Goal: Task Accomplishment & Management: Manage account settings

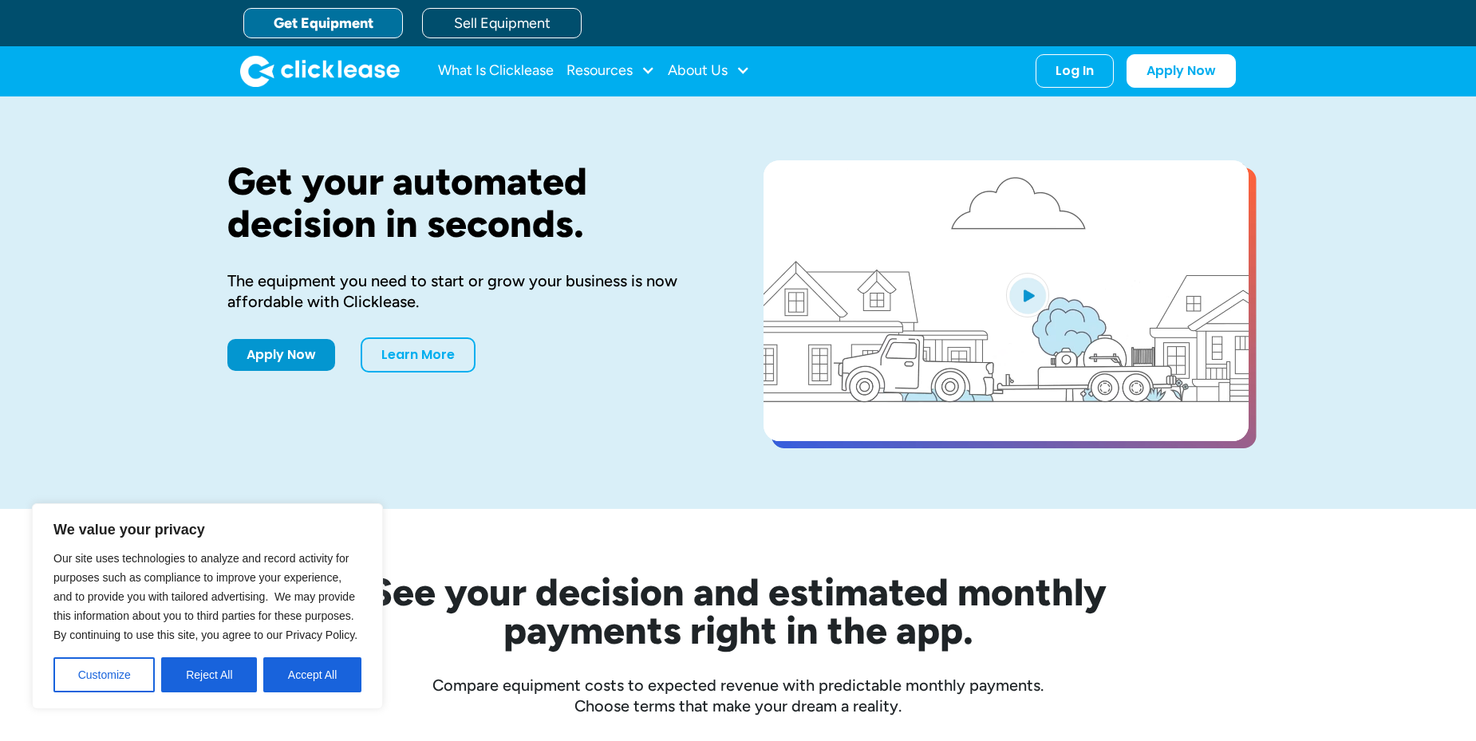
click at [1113, 86] on div "Log In Account login I use Clicklease to get my equipment Partner Portal I offe…" at bounding box center [1136, 71] width 200 height 34
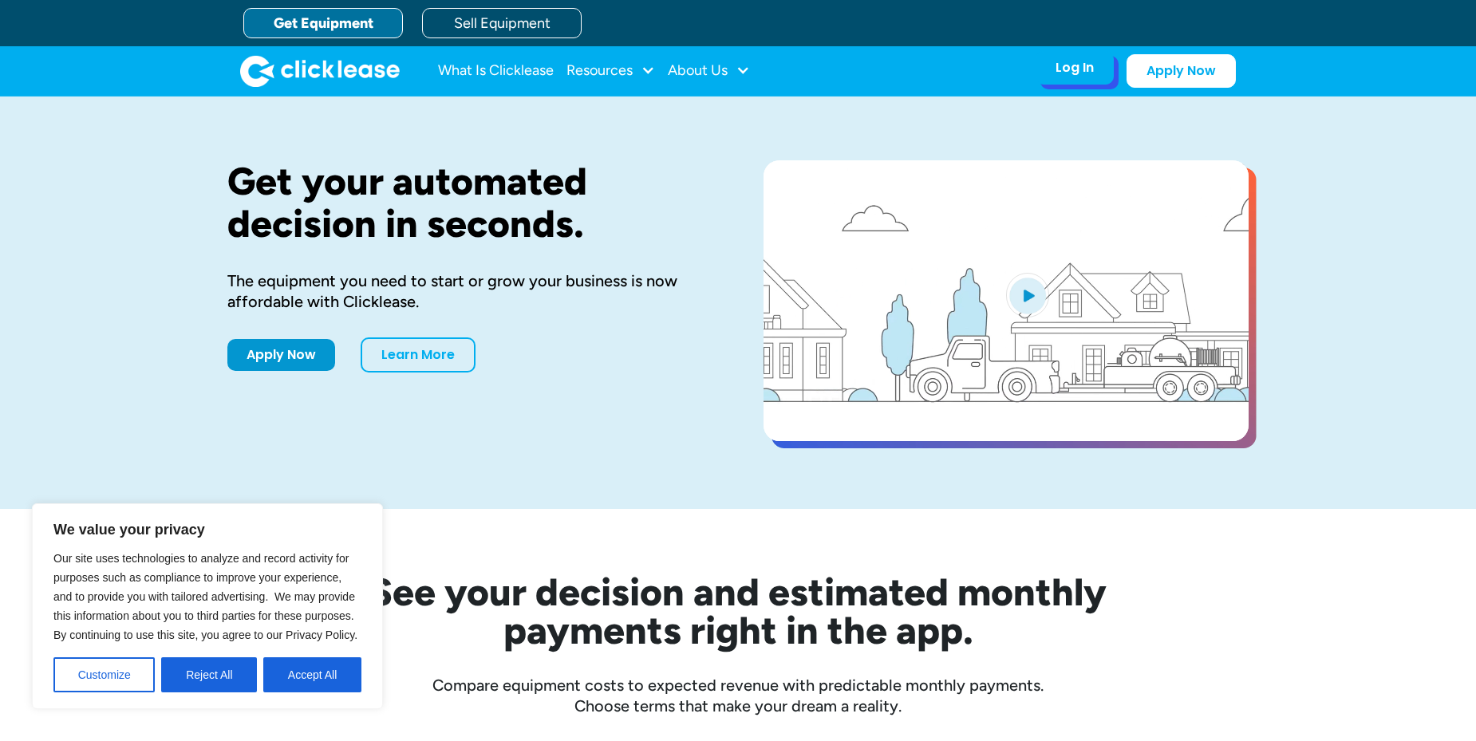
click at [1094, 64] on div "Log In" at bounding box center [1075, 68] width 38 height 16
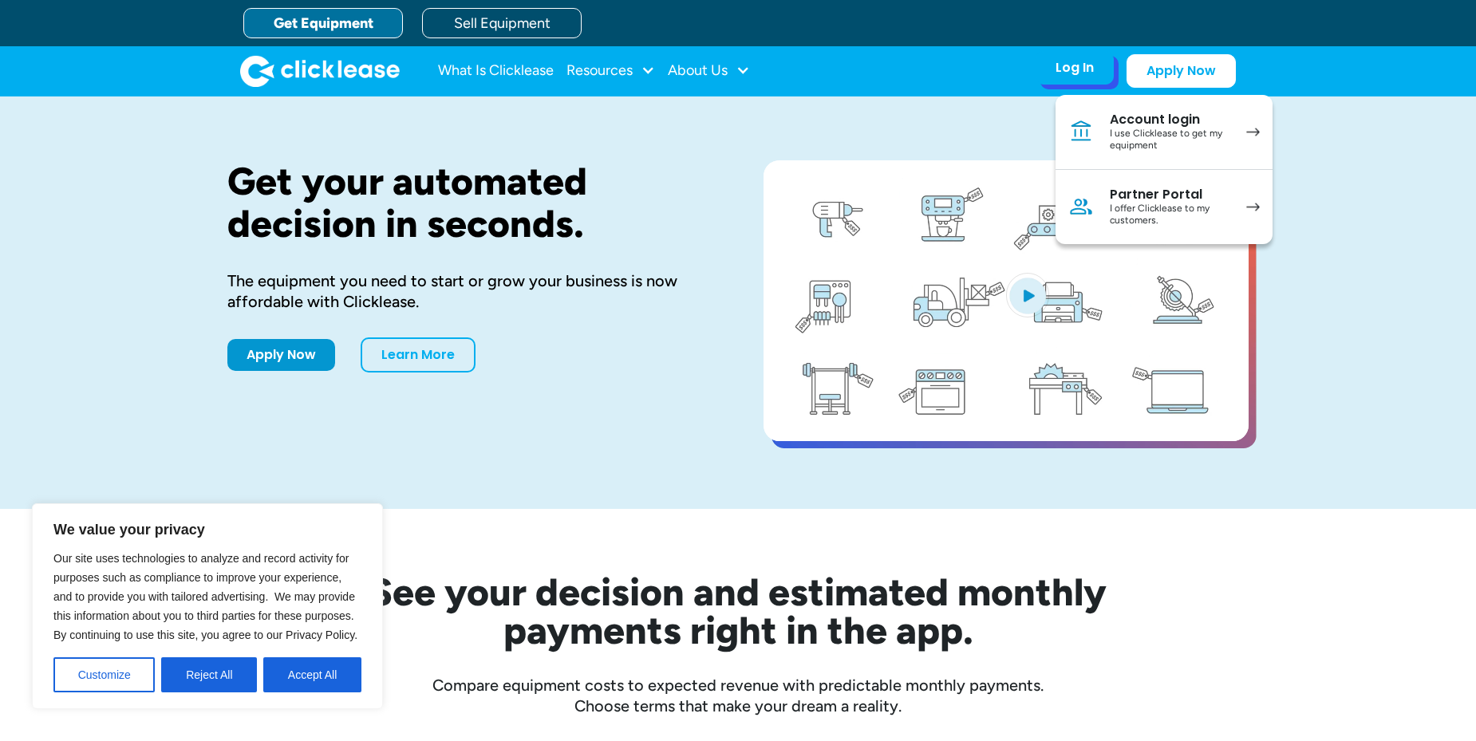
click at [1156, 142] on div "I use Clicklease to get my equipment" at bounding box center [1170, 140] width 120 height 25
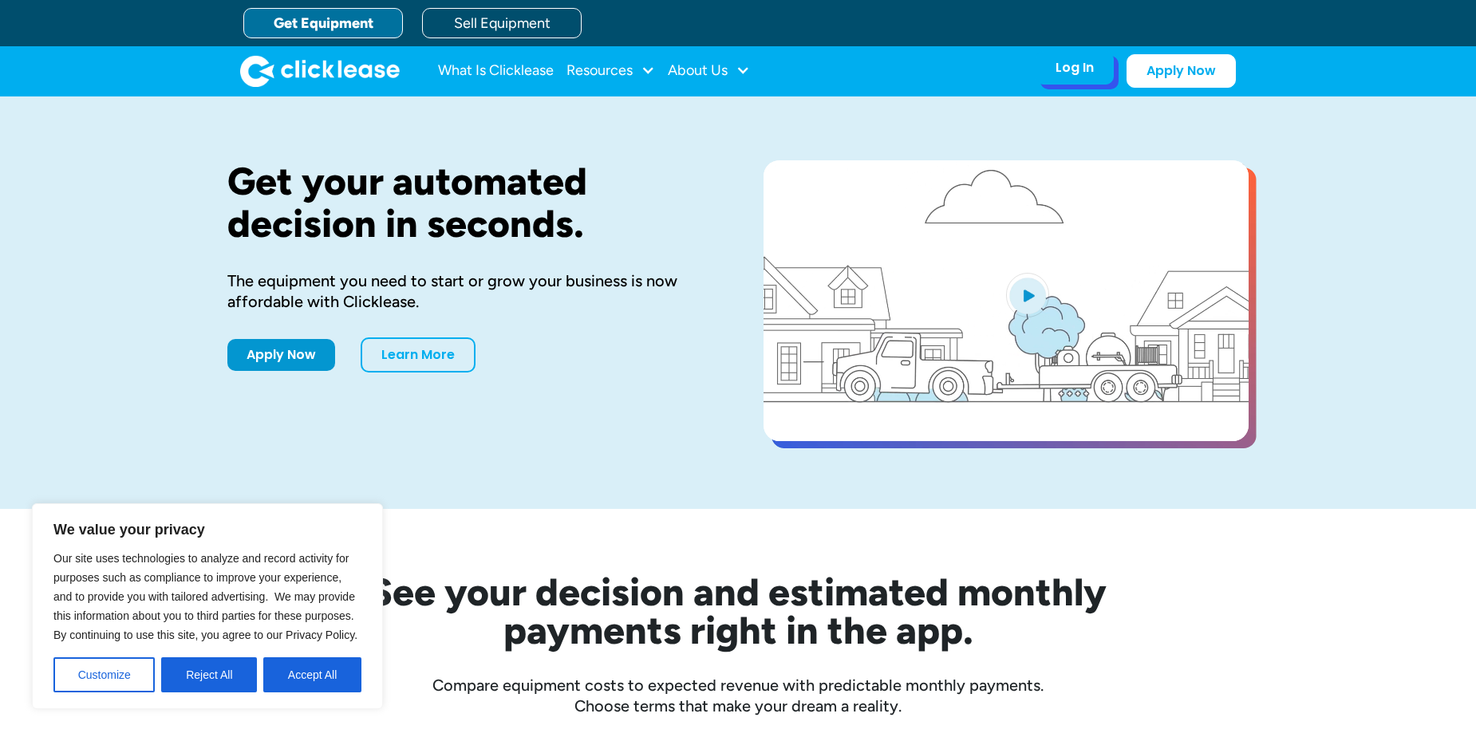
click at [1094, 62] on div "Log In" at bounding box center [1075, 68] width 38 height 16
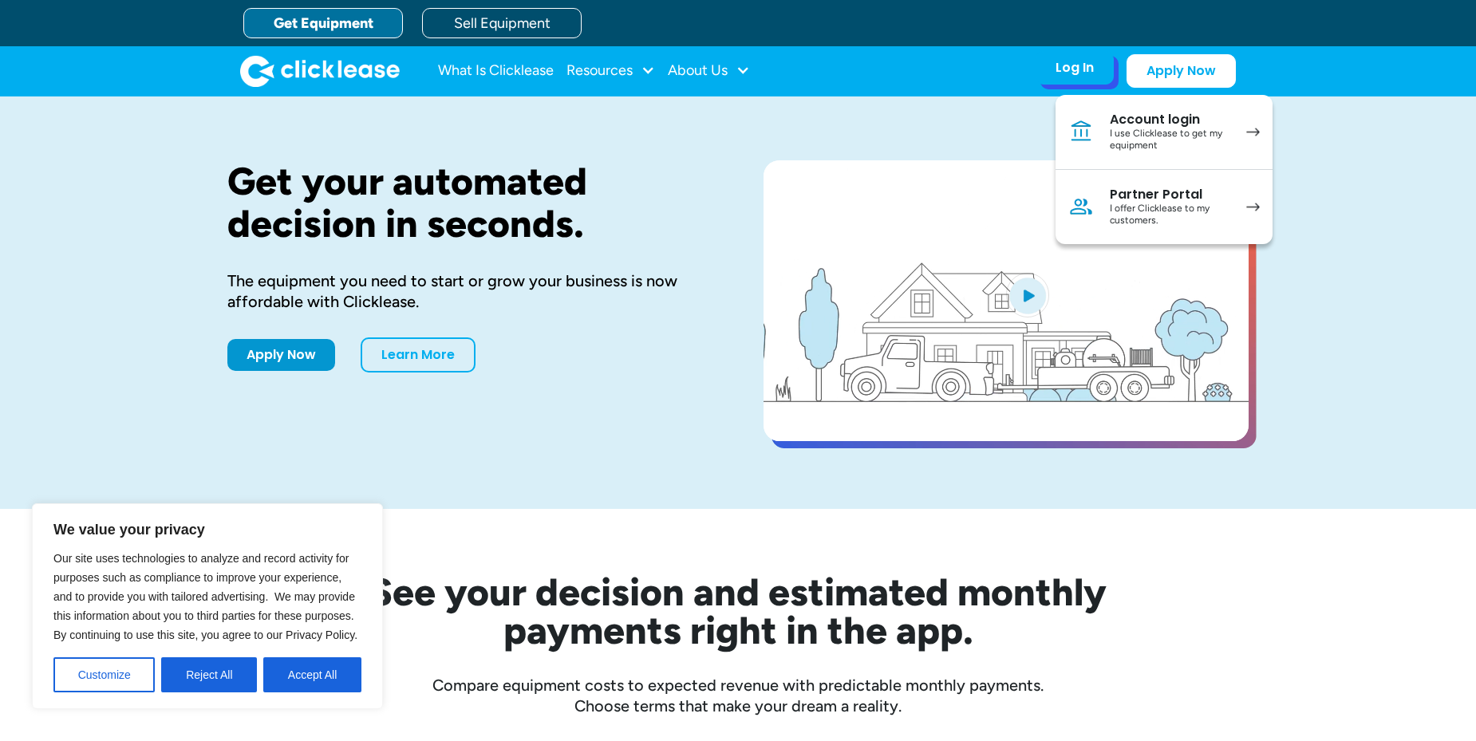
click at [1147, 152] on div "I use Clicklease to get my equipment" at bounding box center [1170, 140] width 120 height 25
